Goal: Download file/media

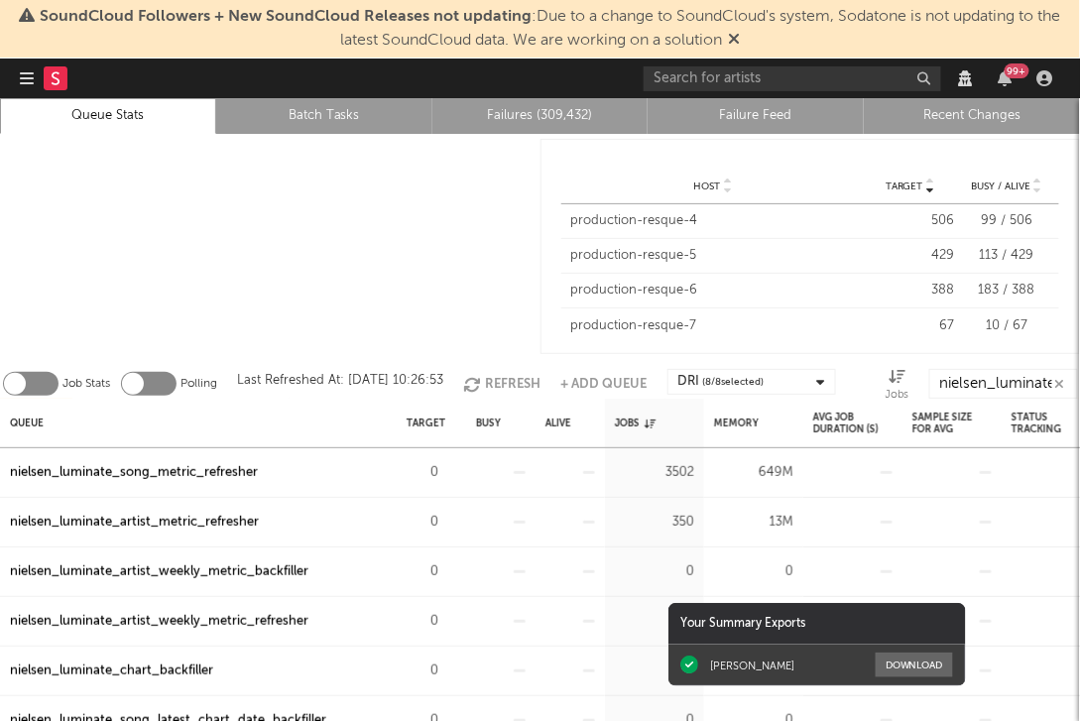
click at [348, 230] on div at bounding box center [270, 246] width 541 height 225
click at [961, 391] on input "nielsen_luminate" at bounding box center [1003, 384] width 149 height 30
type input "chart"
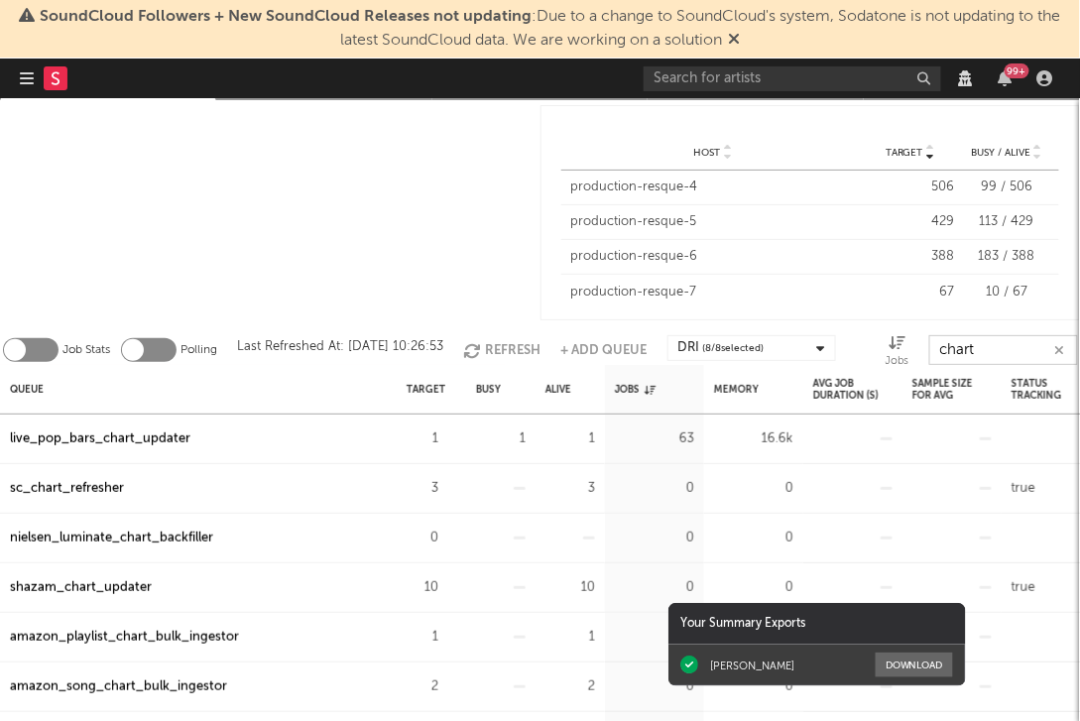
scroll to position [58, 0]
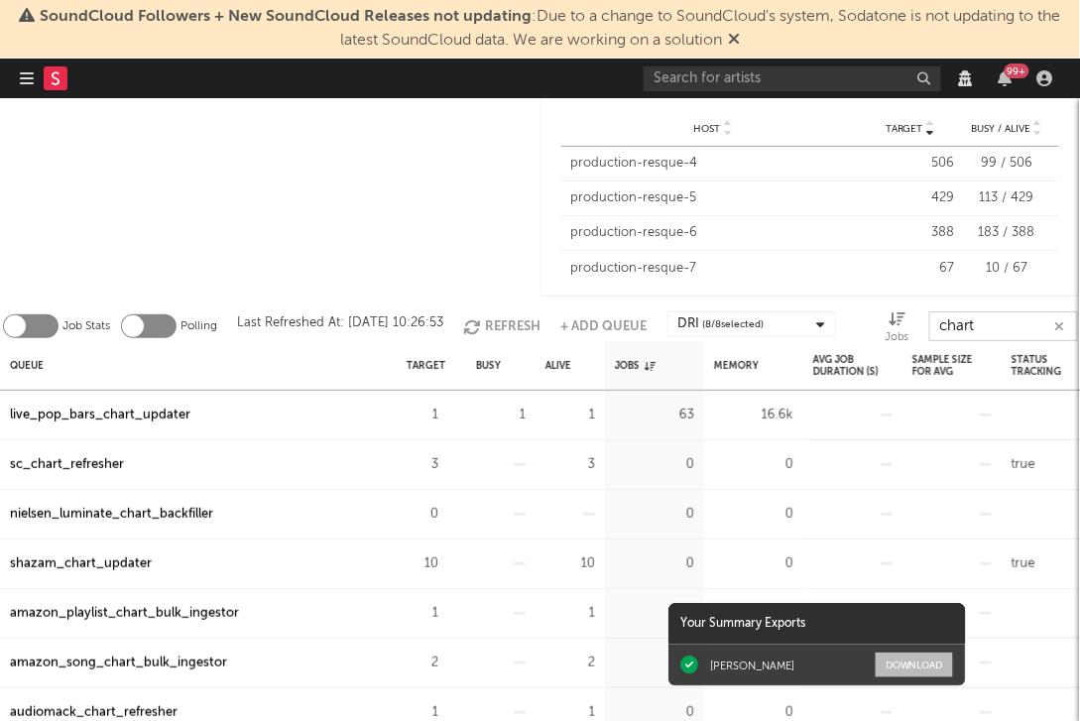
click at [922, 667] on button "Download" at bounding box center [914, 665] width 77 height 25
drag, startPoint x: 684, startPoint y: 620, endPoint x: 831, endPoint y: 626, distance: 146.9
click at [828, 626] on div "Your Summary Exports" at bounding box center [817, 624] width 298 height 42
click at [716, 624] on div "Your Summary Exports" at bounding box center [817, 624] width 298 height 42
click at [100, 462] on div "sc_chart_refresher" at bounding box center [67, 465] width 114 height 24
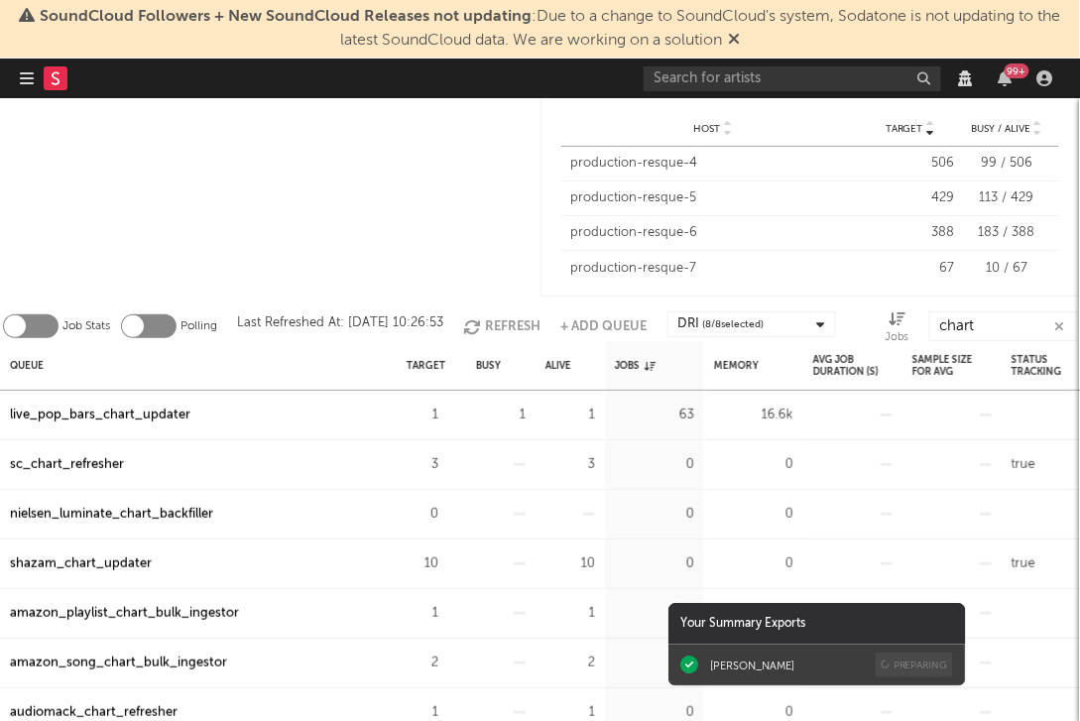
click at [480, 254] on div at bounding box center [270, 188] width 541 height 225
click at [1059, 324] on icon "button" at bounding box center [1060, 326] width 10 height 13
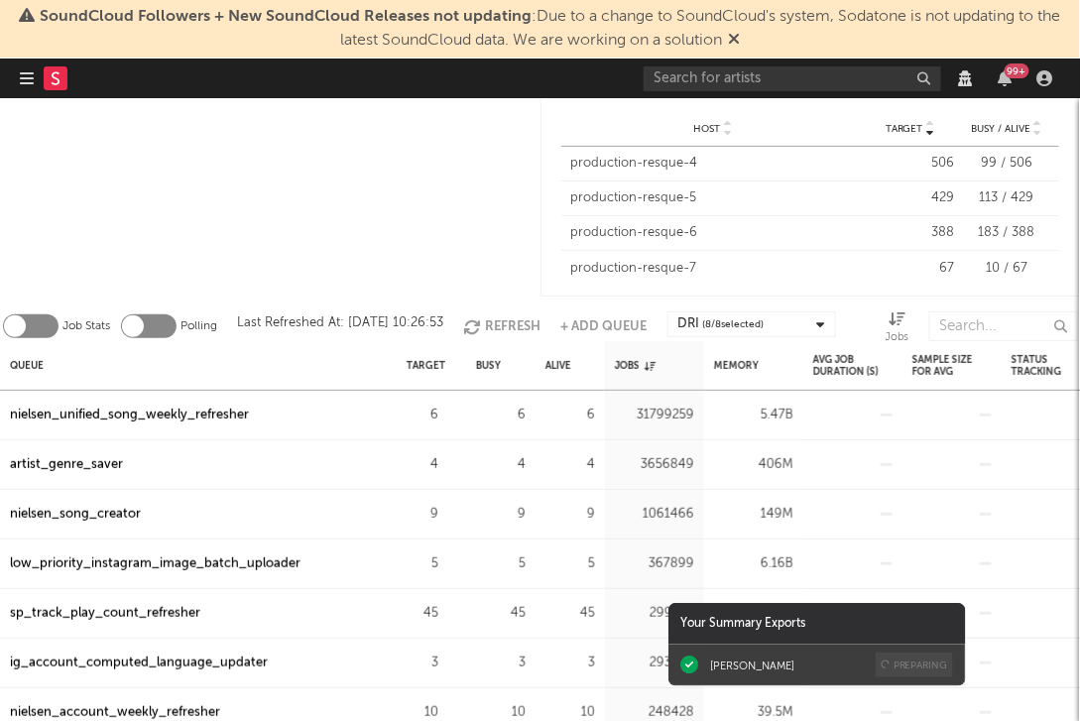
click at [488, 245] on div at bounding box center [270, 188] width 541 height 225
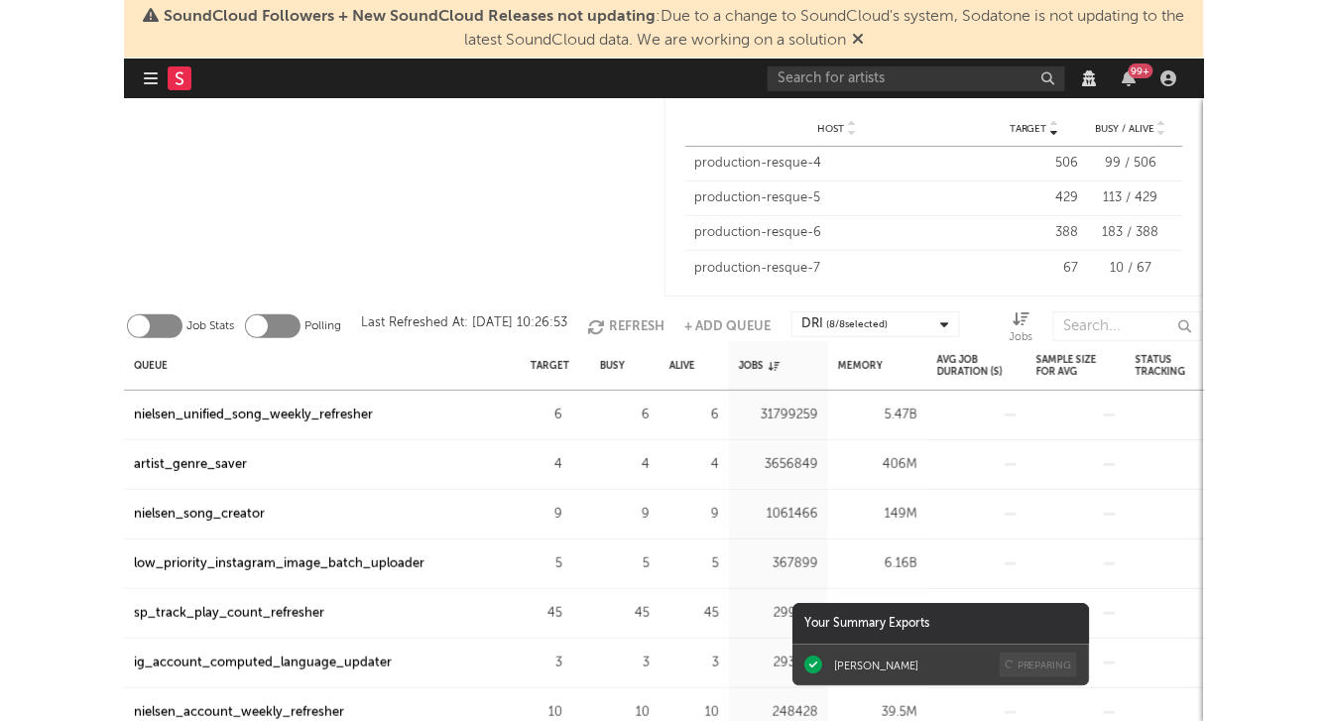
scroll to position [0, 0]
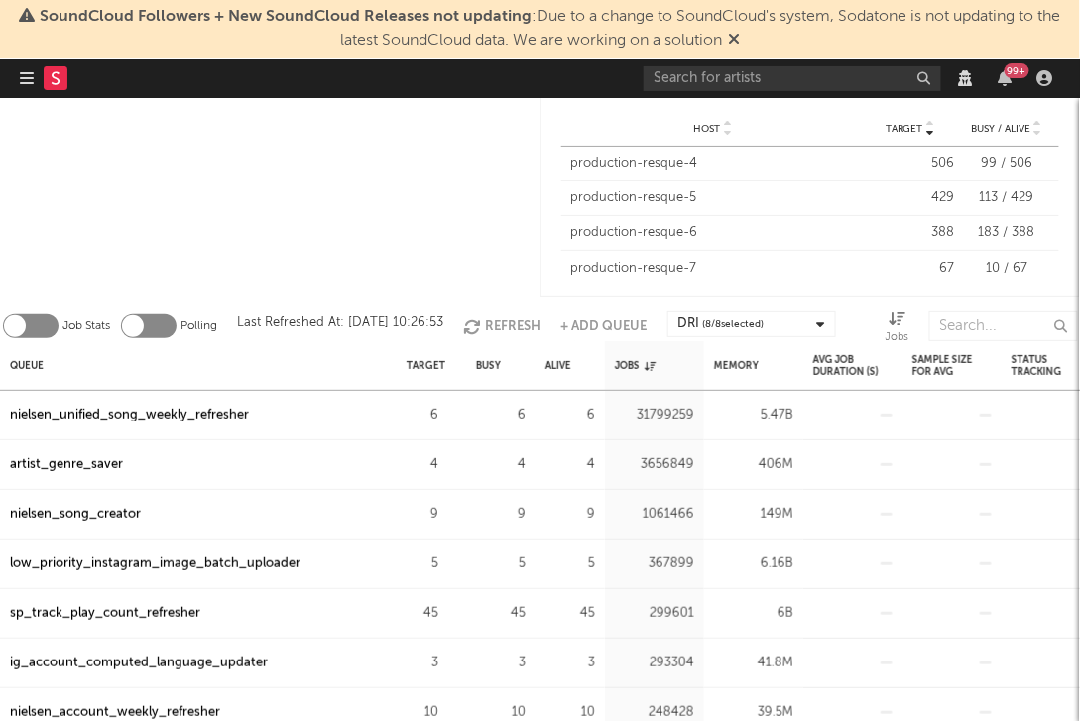
click at [166, 234] on div at bounding box center [270, 188] width 541 height 225
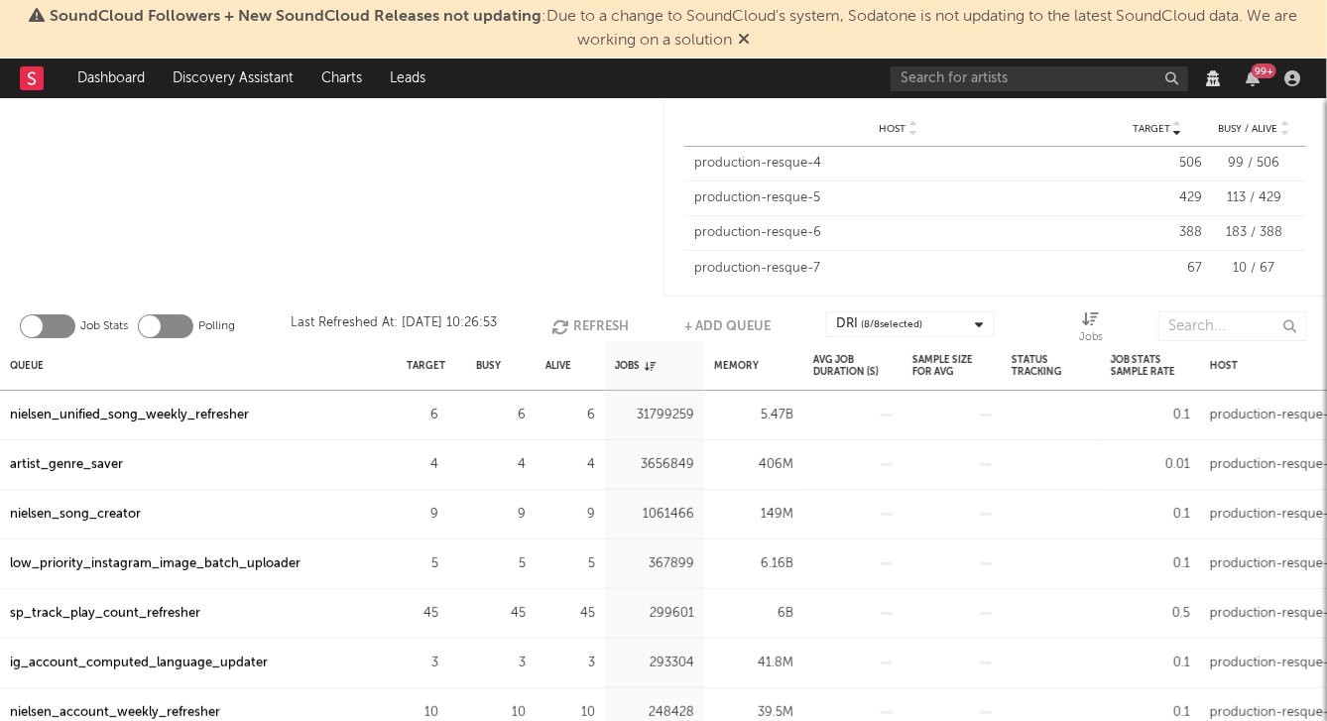
click at [503, 203] on div at bounding box center [332, 188] width 664 height 225
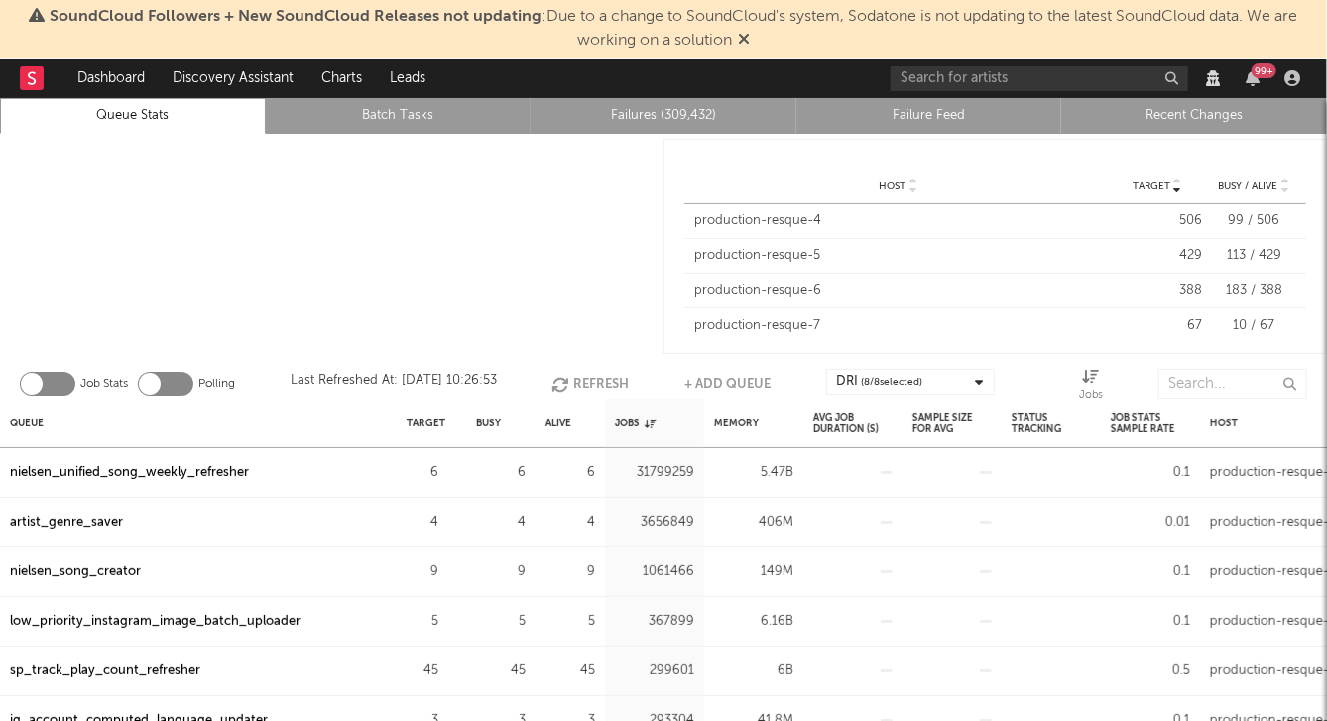
click at [645, 101] on li "Failures (309,432)" at bounding box center [664, 116] width 266 height 36
click at [645, 112] on link "Failures (309,432)" at bounding box center [664, 116] width 244 height 24
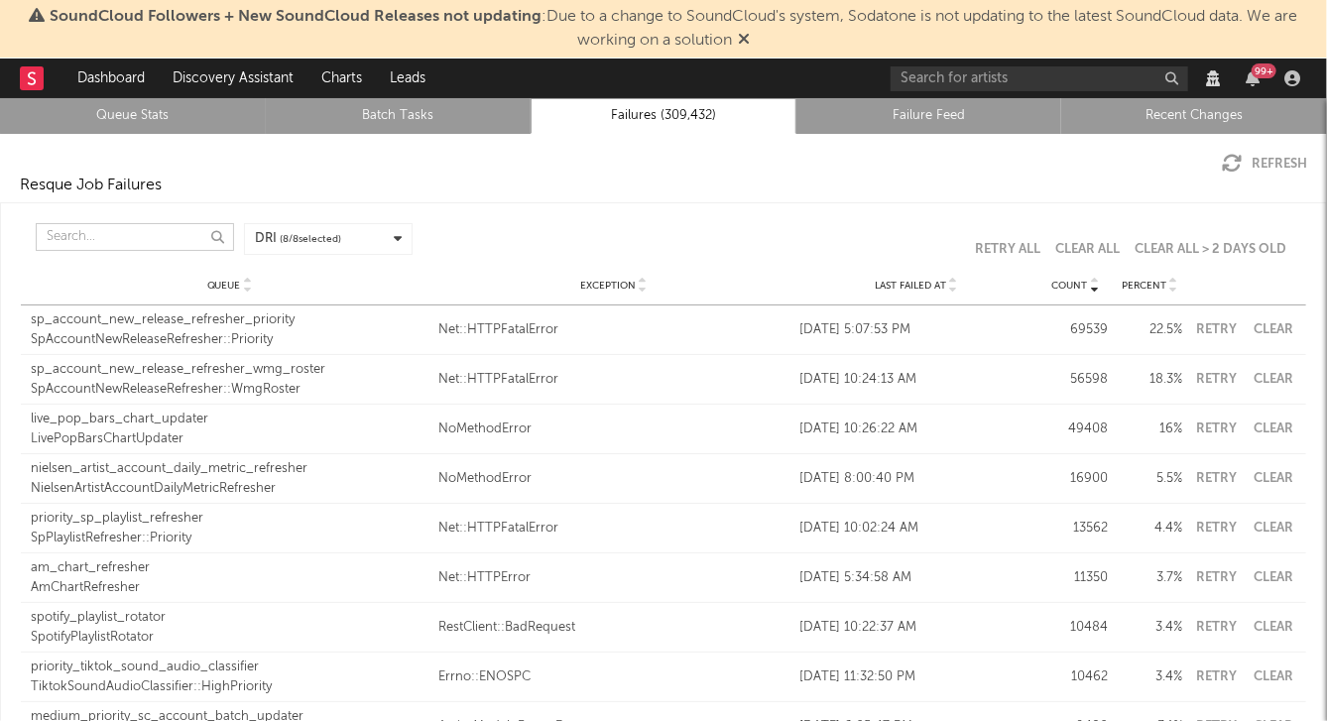
click at [107, 227] on input "text" at bounding box center [135, 237] width 198 height 28
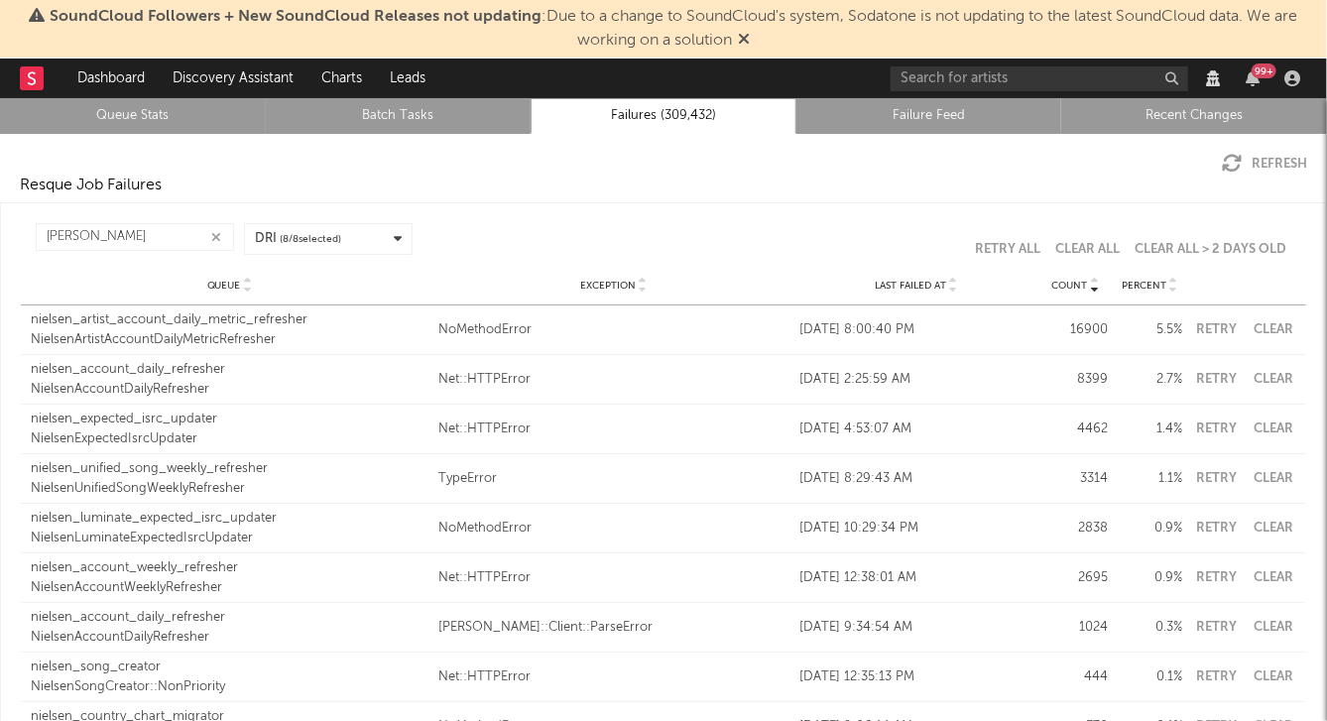
click at [184, 183] on div "Resque Job Failures" at bounding box center [663, 186] width 1327 height 24
click at [102, 235] on input "[PERSON_NAME]" at bounding box center [135, 237] width 198 height 28
type input "n"
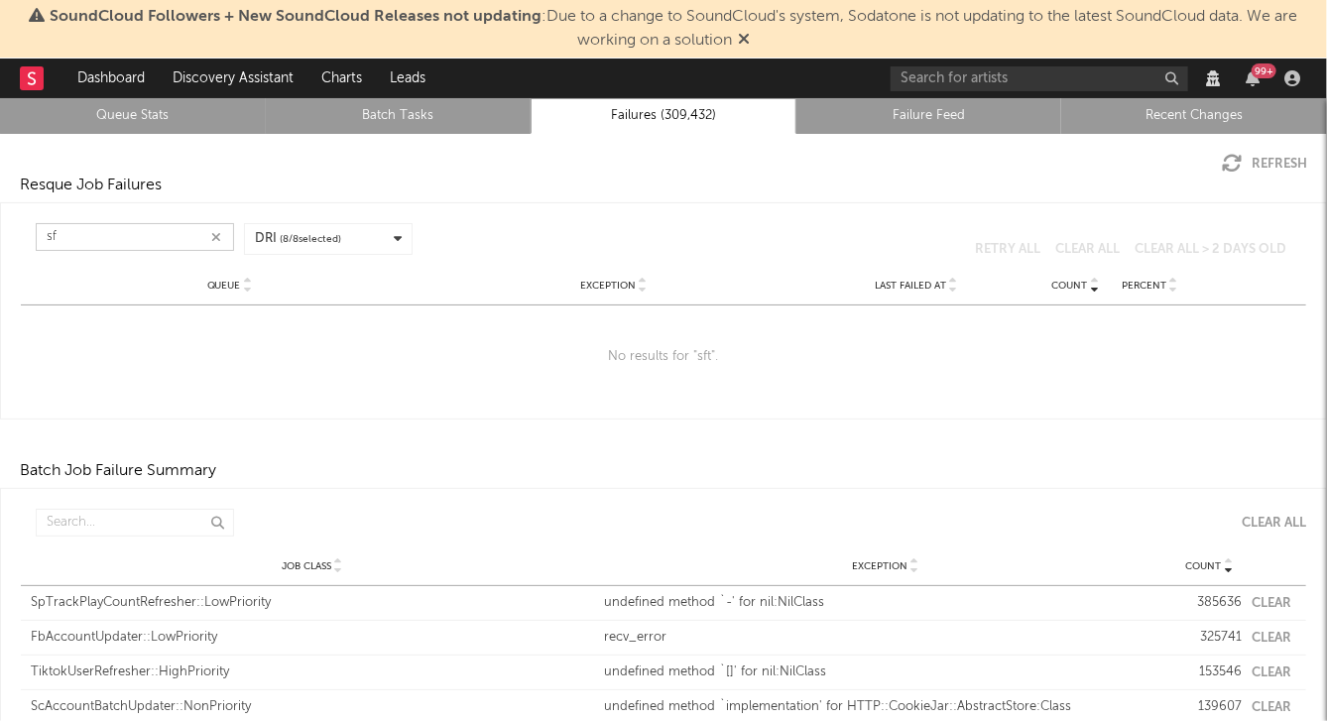
type input "s"
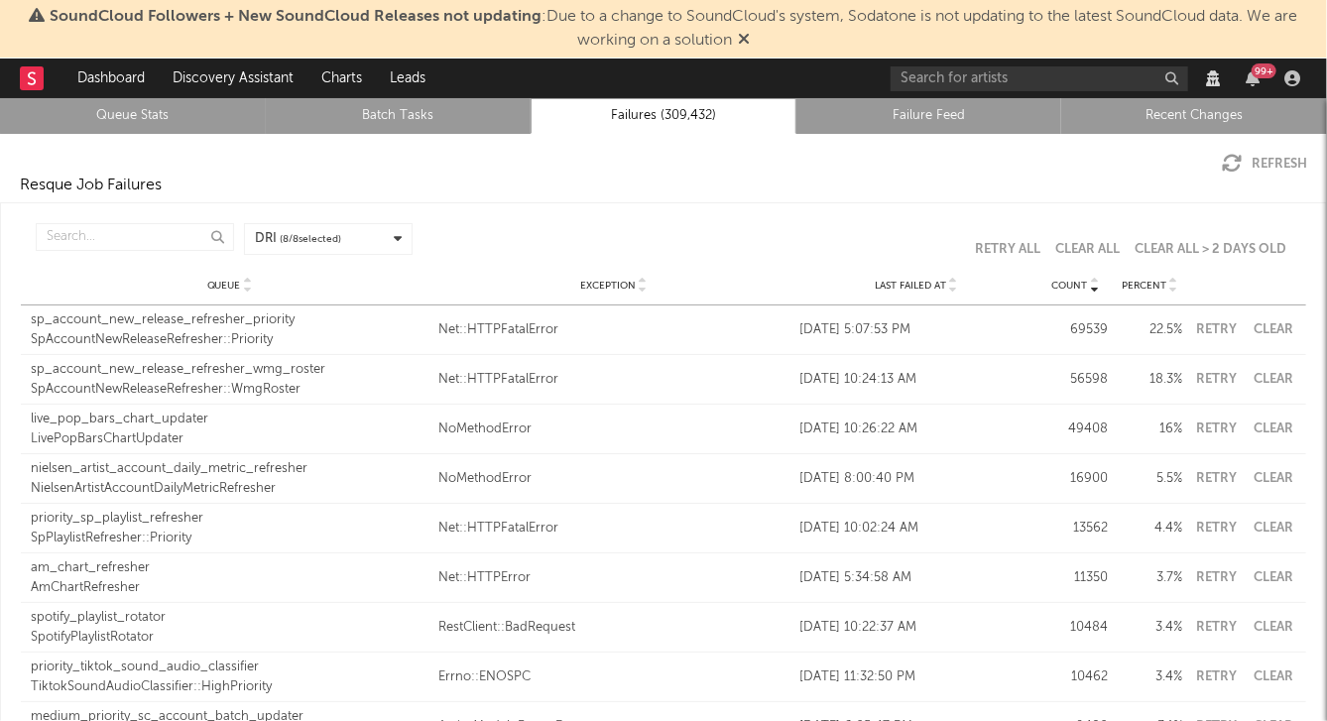
click at [432, 168] on div "Refresh" at bounding box center [663, 154] width 1327 height 40
